Goal: Check status: Check status

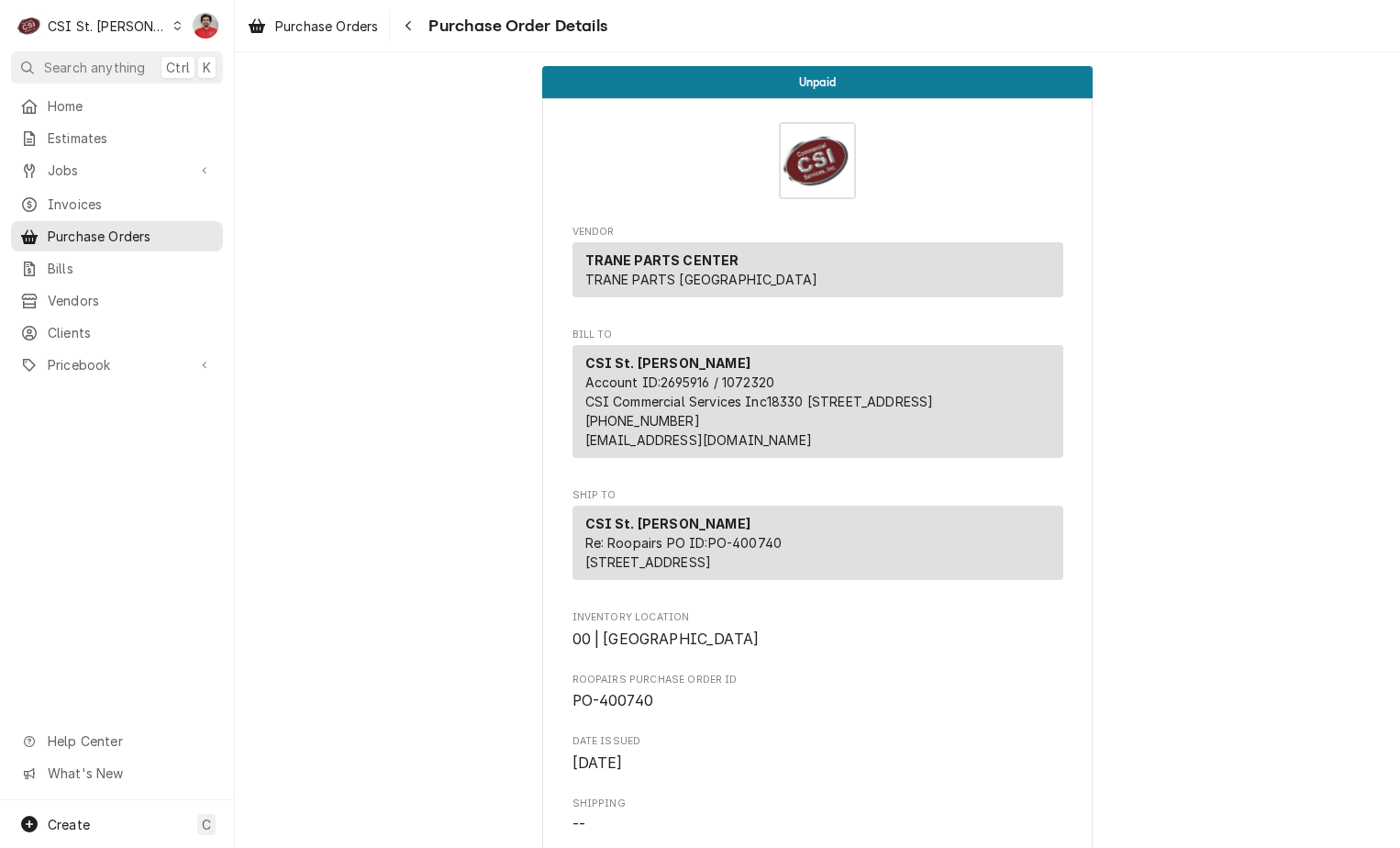
scroll to position [2401, 0]
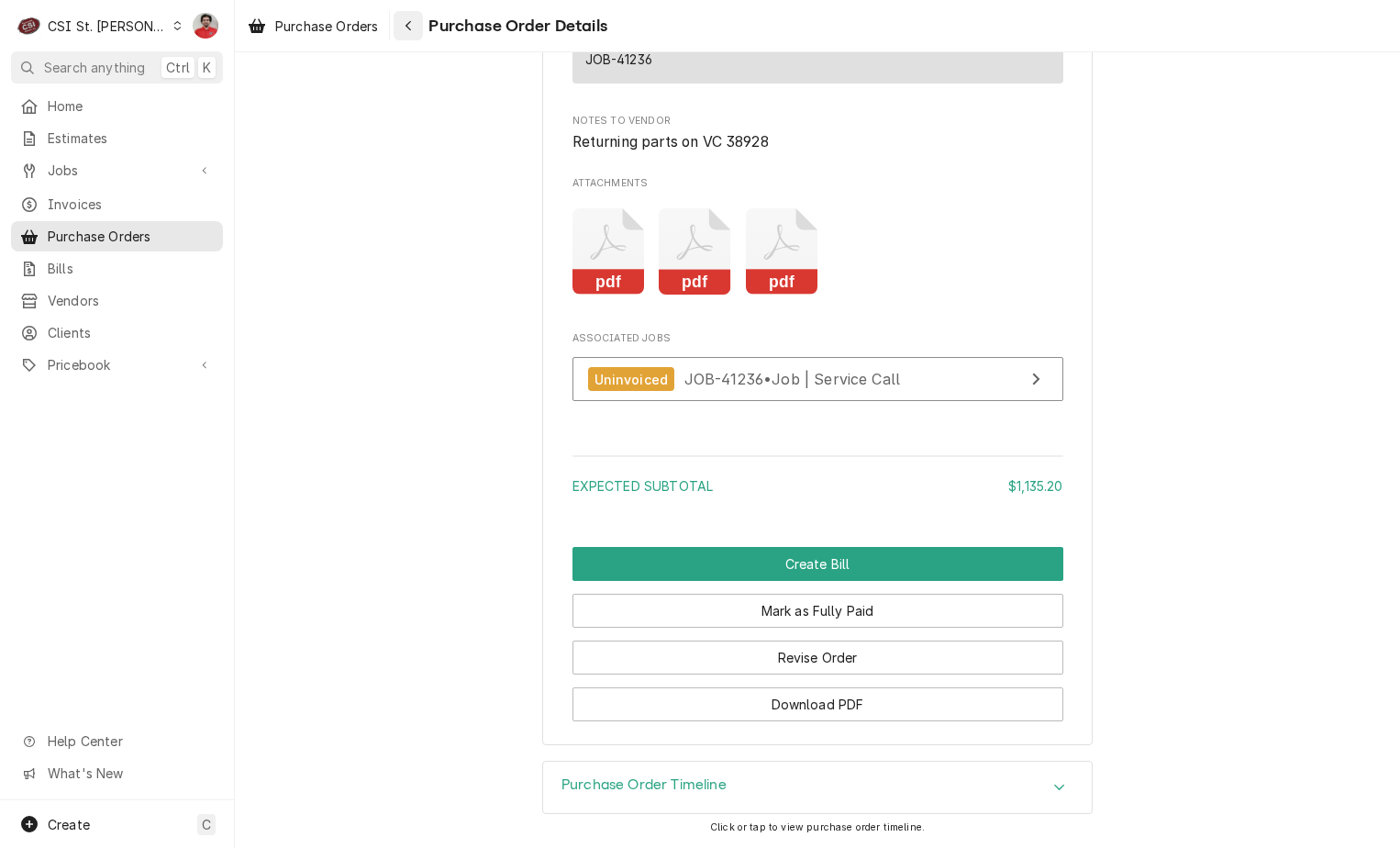
click at [417, 23] on div "Navigate back" at bounding box center [408, 26] width 19 height 19
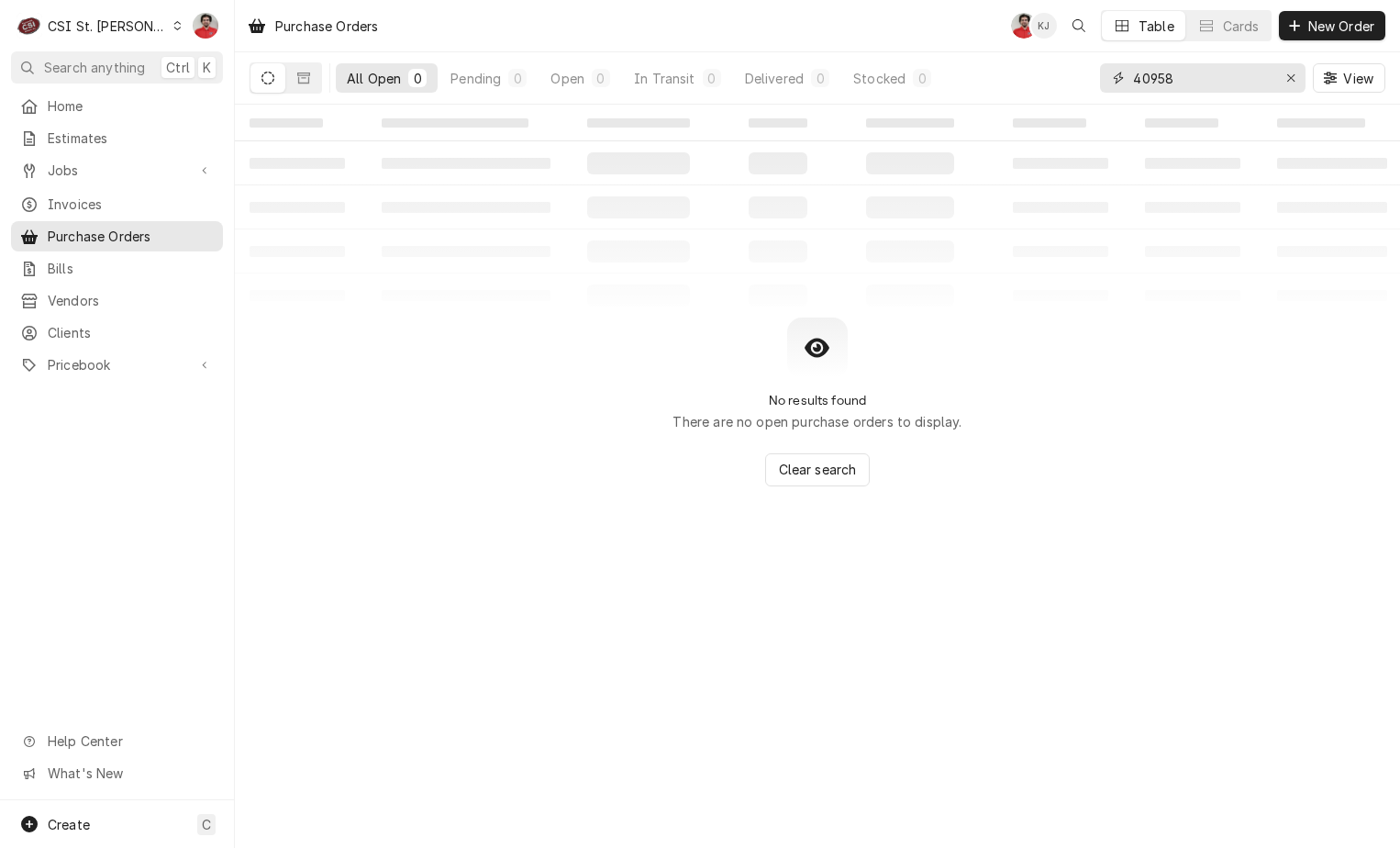
click at [1234, 68] on input "40958" at bounding box center [1202, 78] width 138 height 30
type input "63938"
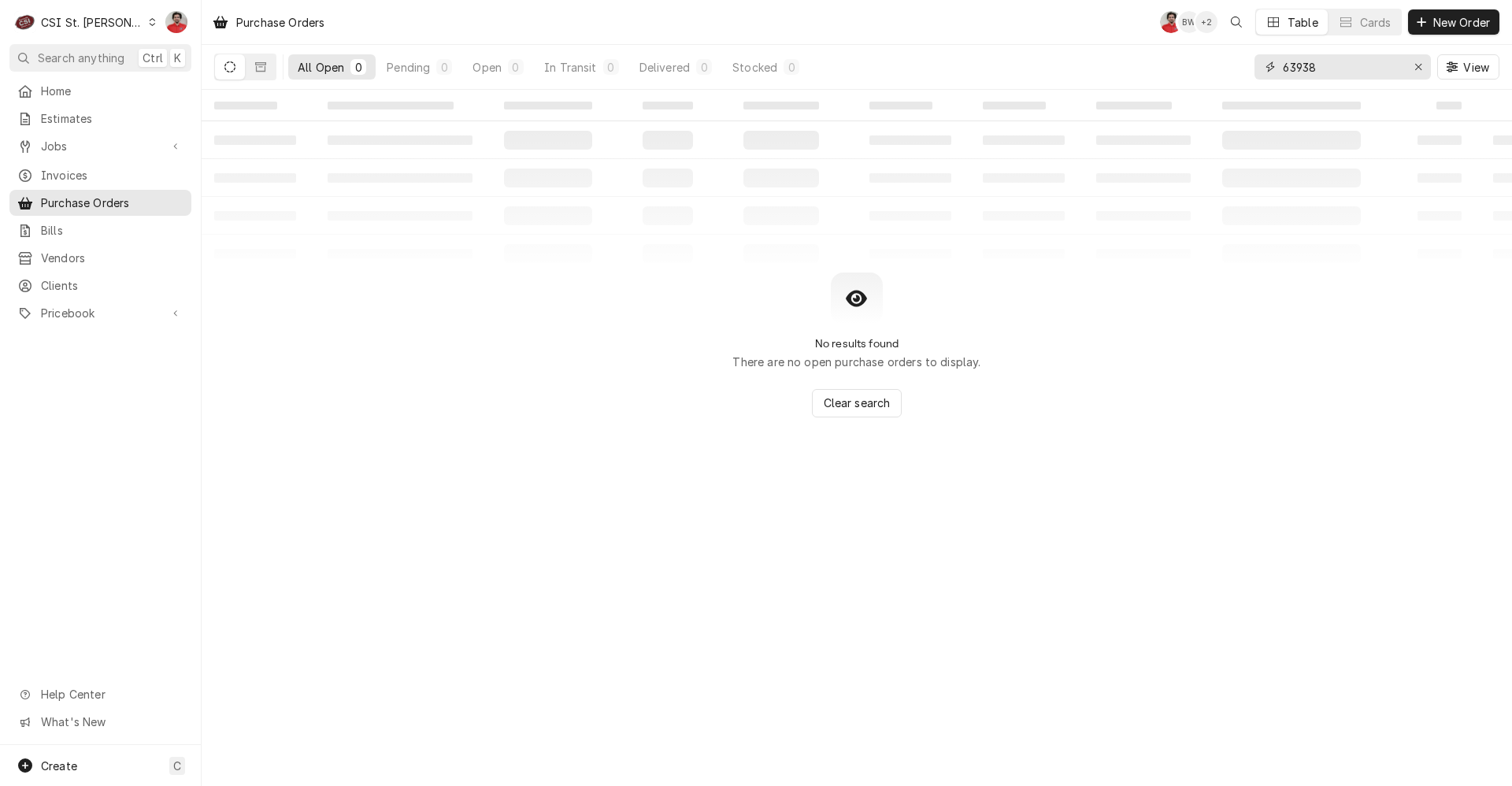
click at [1322, 75] on input "63938" at bounding box center [1342, 67] width 118 height 26
type input "Foxx"
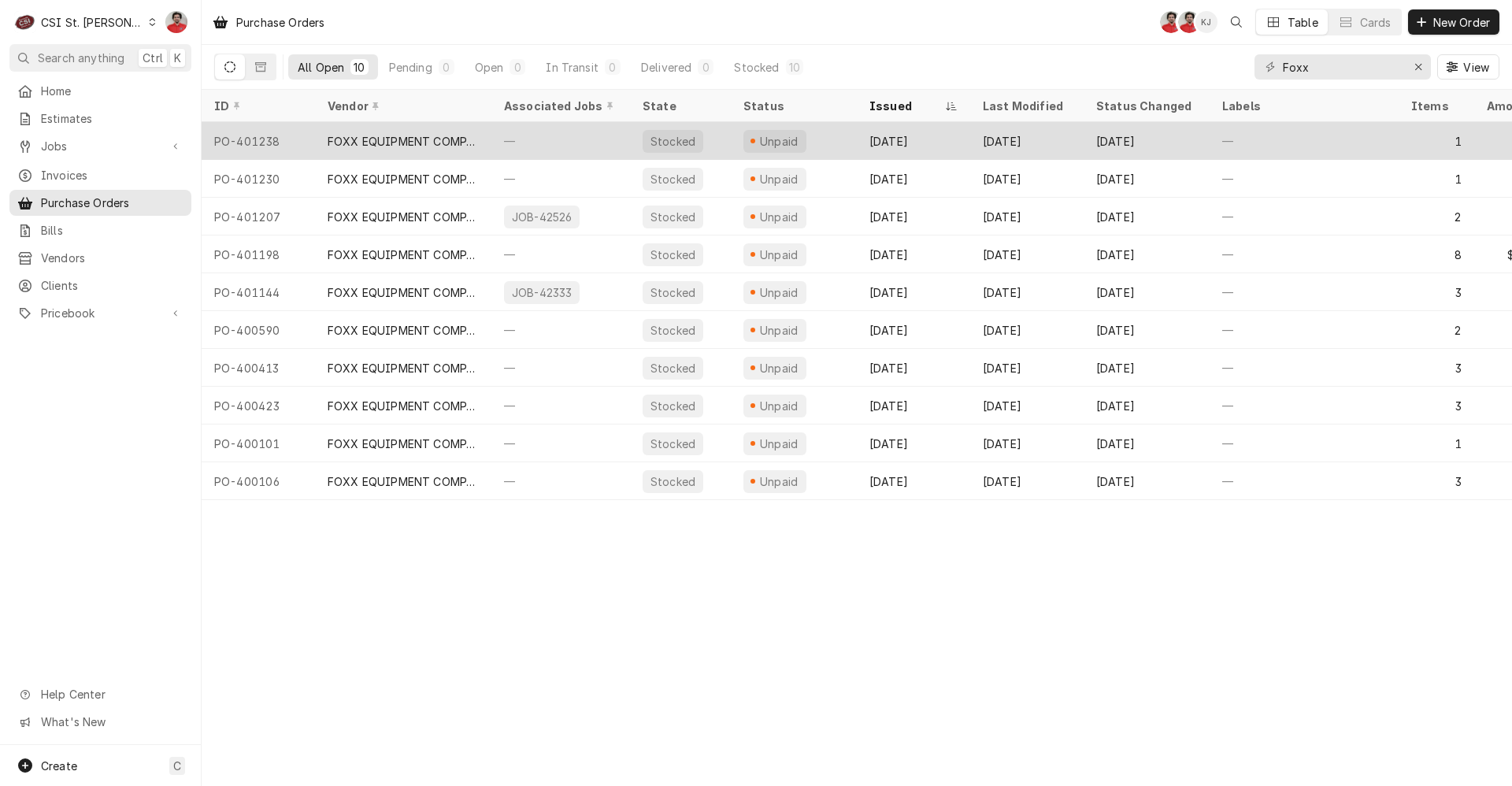
click at [801, 152] on div "Unpaid" at bounding box center [794, 141] width 126 height 38
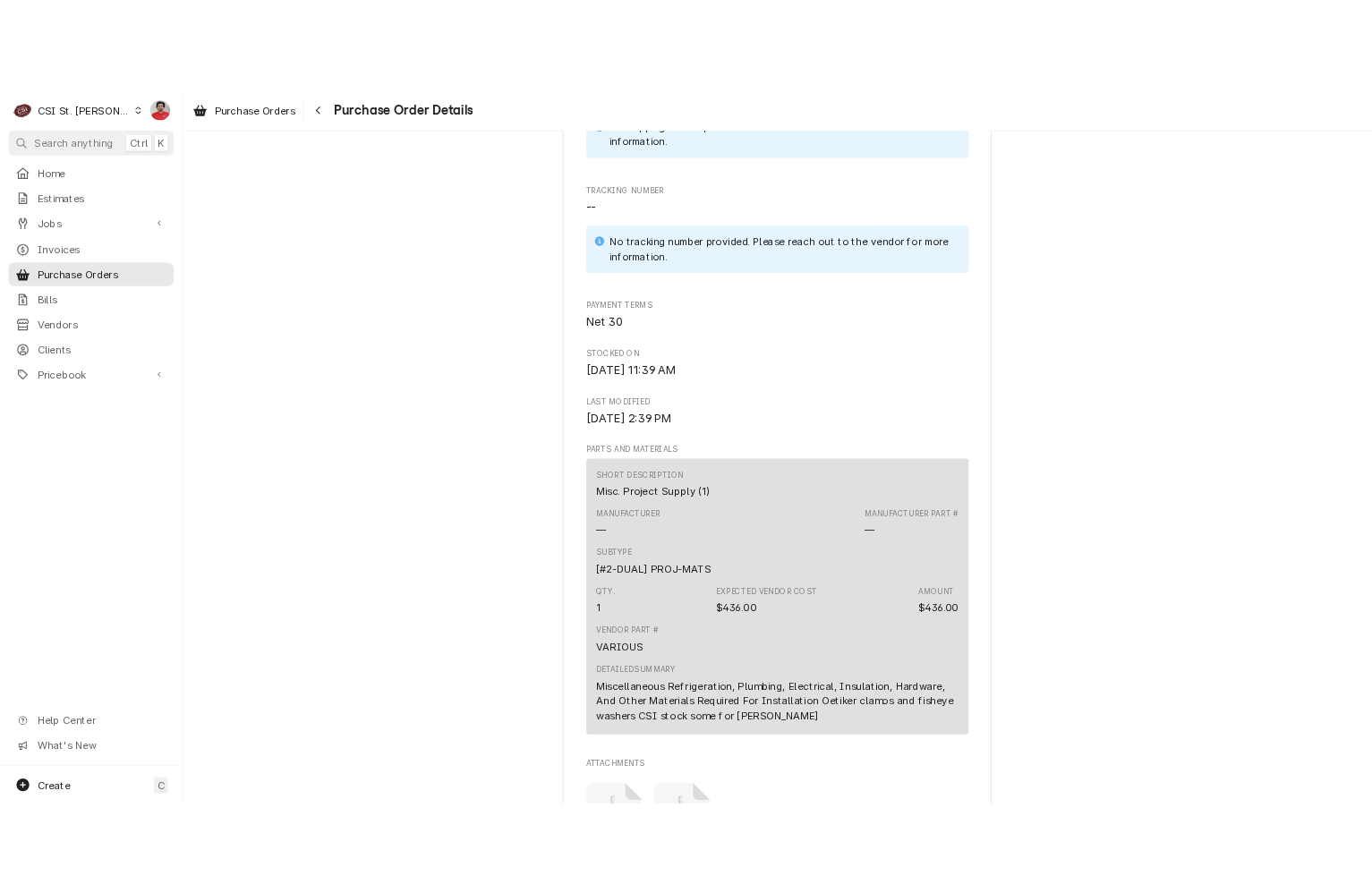
scroll to position [1376, 0]
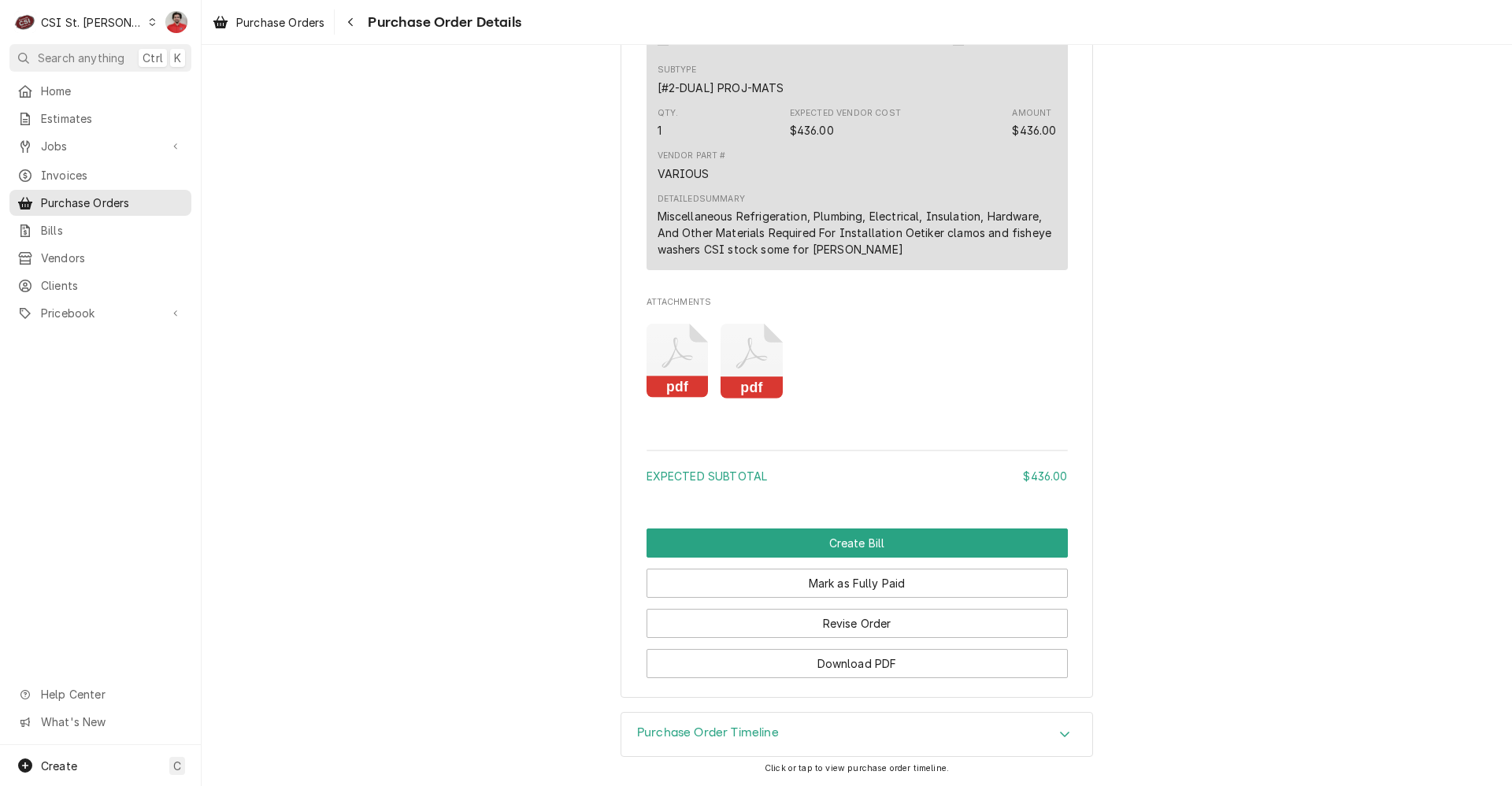
click at [681, 366] on icon "Attachments" at bounding box center [678, 361] width 62 height 75
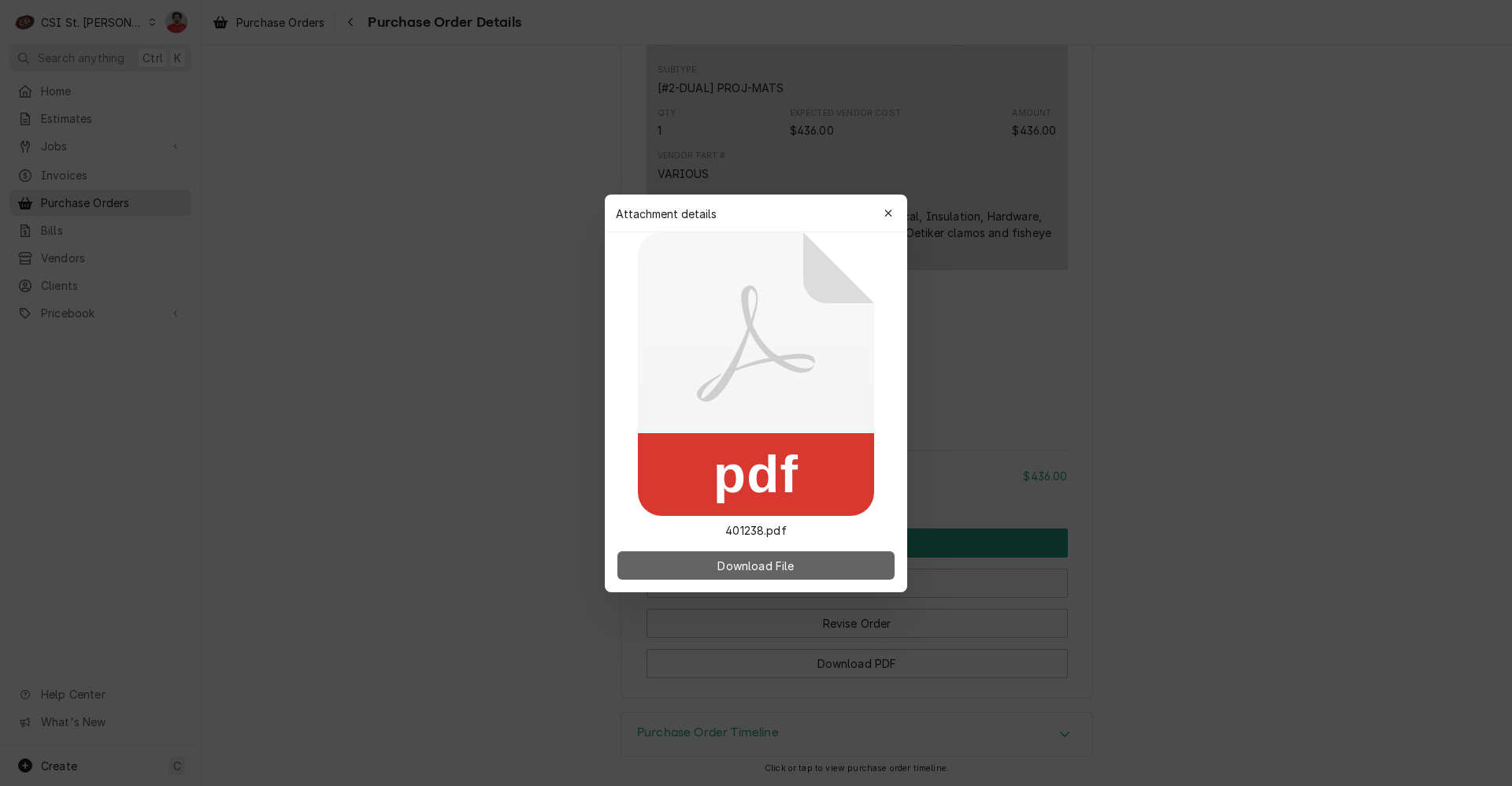
click at [740, 562] on span "Download File" at bounding box center [755, 565] width 82 height 17
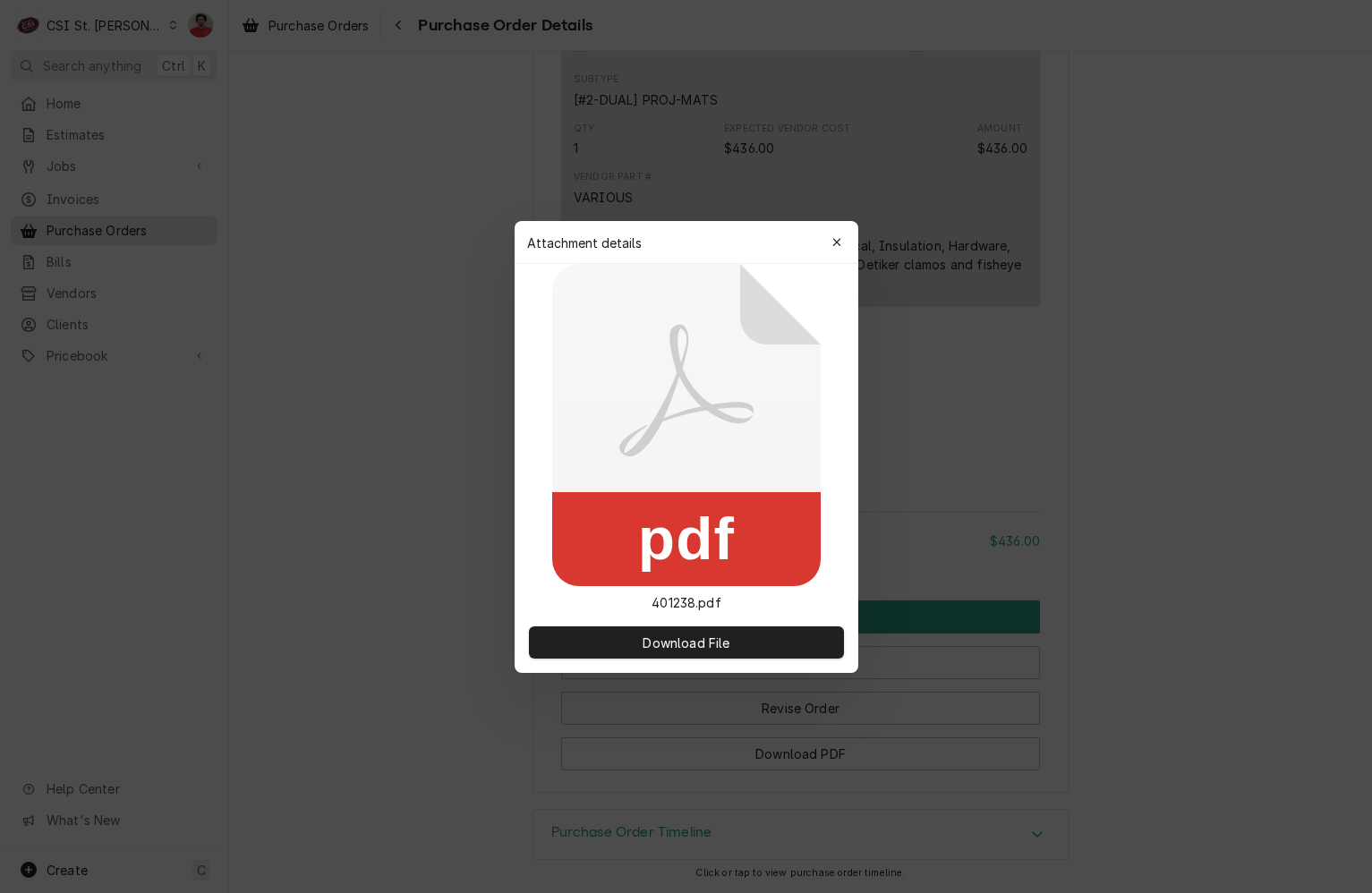
click at [837, 247] on icon "button" at bounding box center [836, 243] width 10 height 13
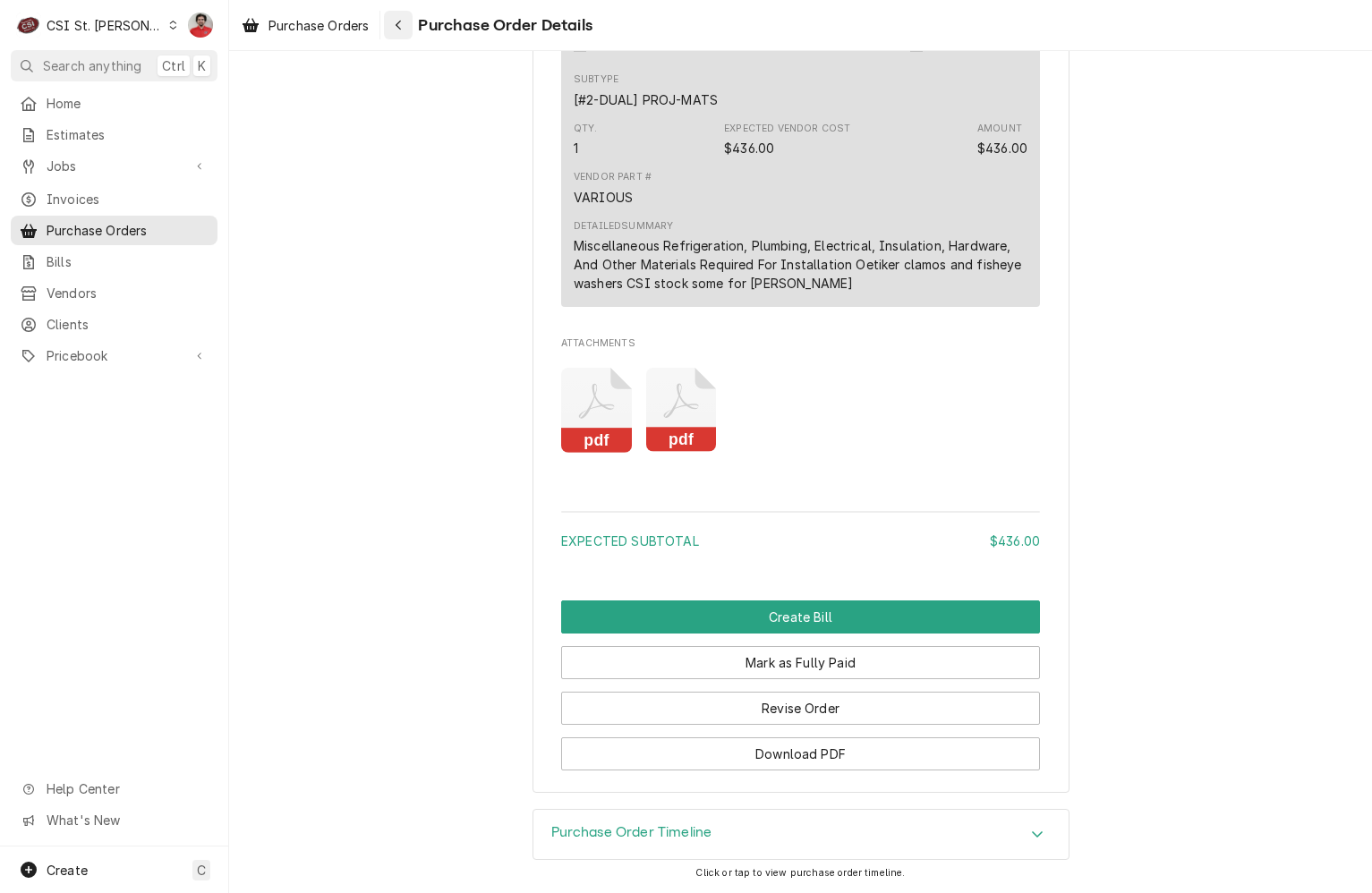
click at [399, 29] on icon "Navigate back" at bounding box center [398, 25] width 8 height 13
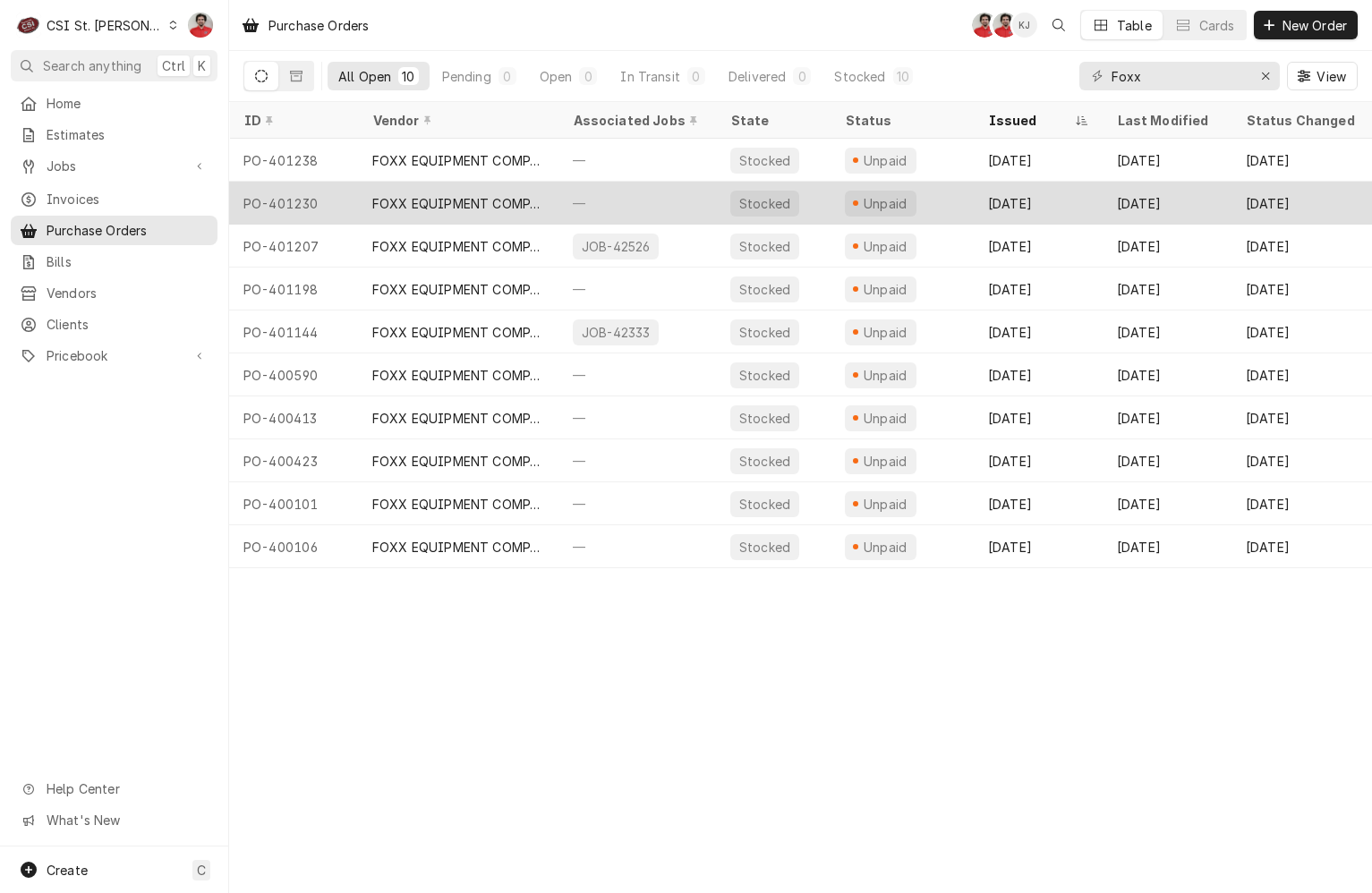
click at [632, 192] on div "—" at bounding box center [637, 203] width 157 height 43
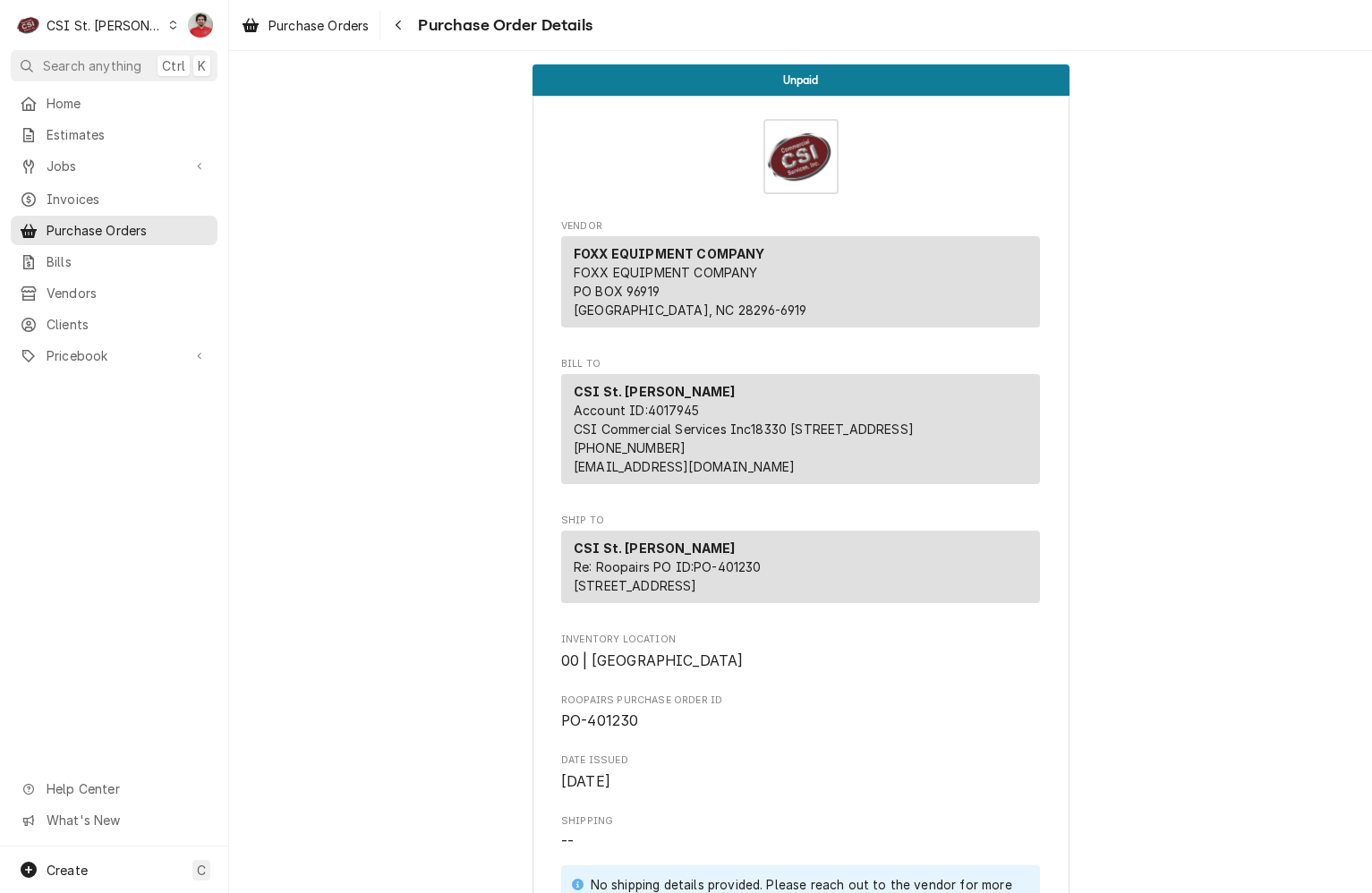
scroll to position [626, 0]
